Goal: Navigation & Orientation: Find specific page/section

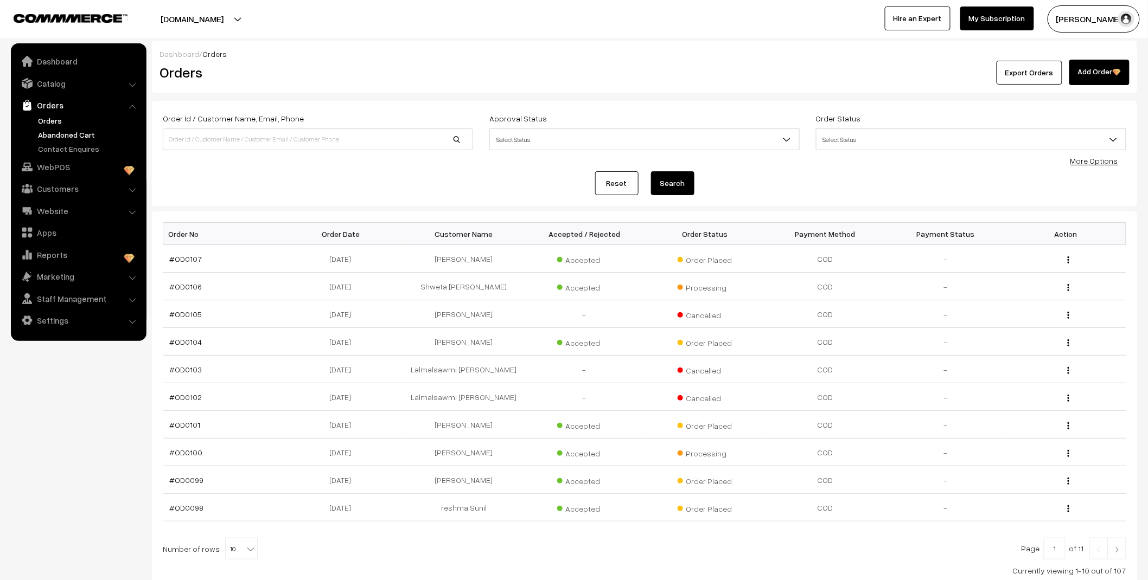
click at [67, 136] on link "Abandoned Cart" at bounding box center [88, 134] width 107 height 11
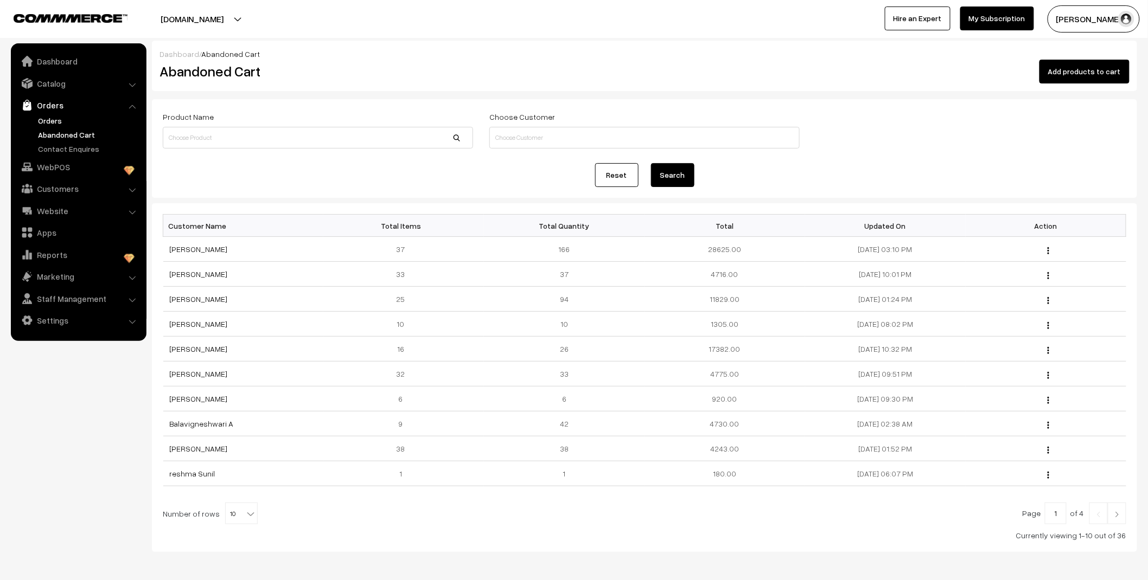
click at [50, 118] on link "Orders" at bounding box center [88, 120] width 107 height 11
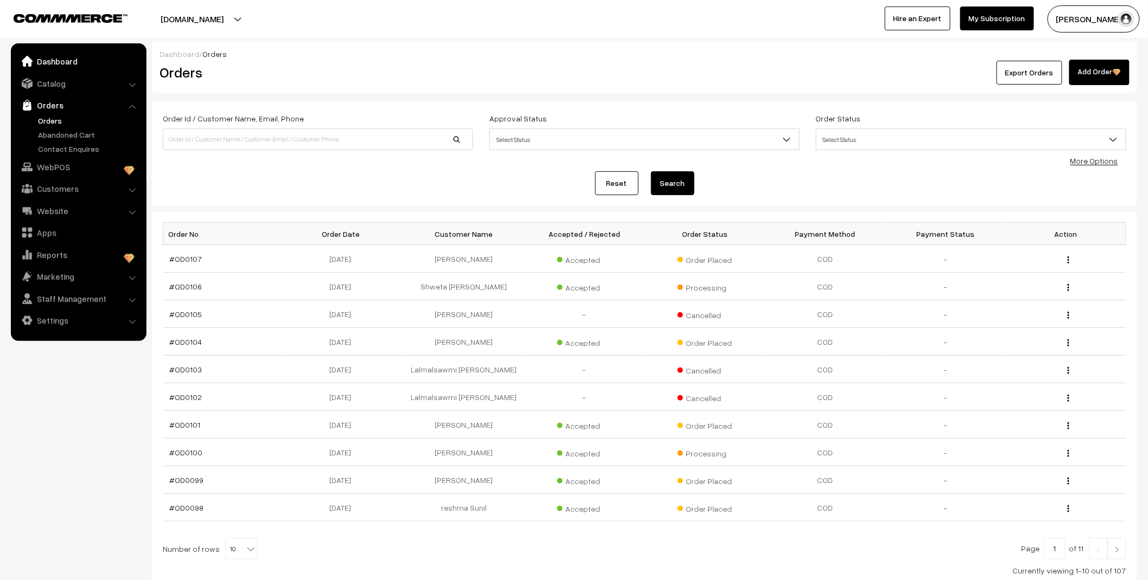
click at [64, 63] on link "Dashboard" at bounding box center [78, 62] width 129 height 20
